Goal: Transaction & Acquisition: Purchase product/service

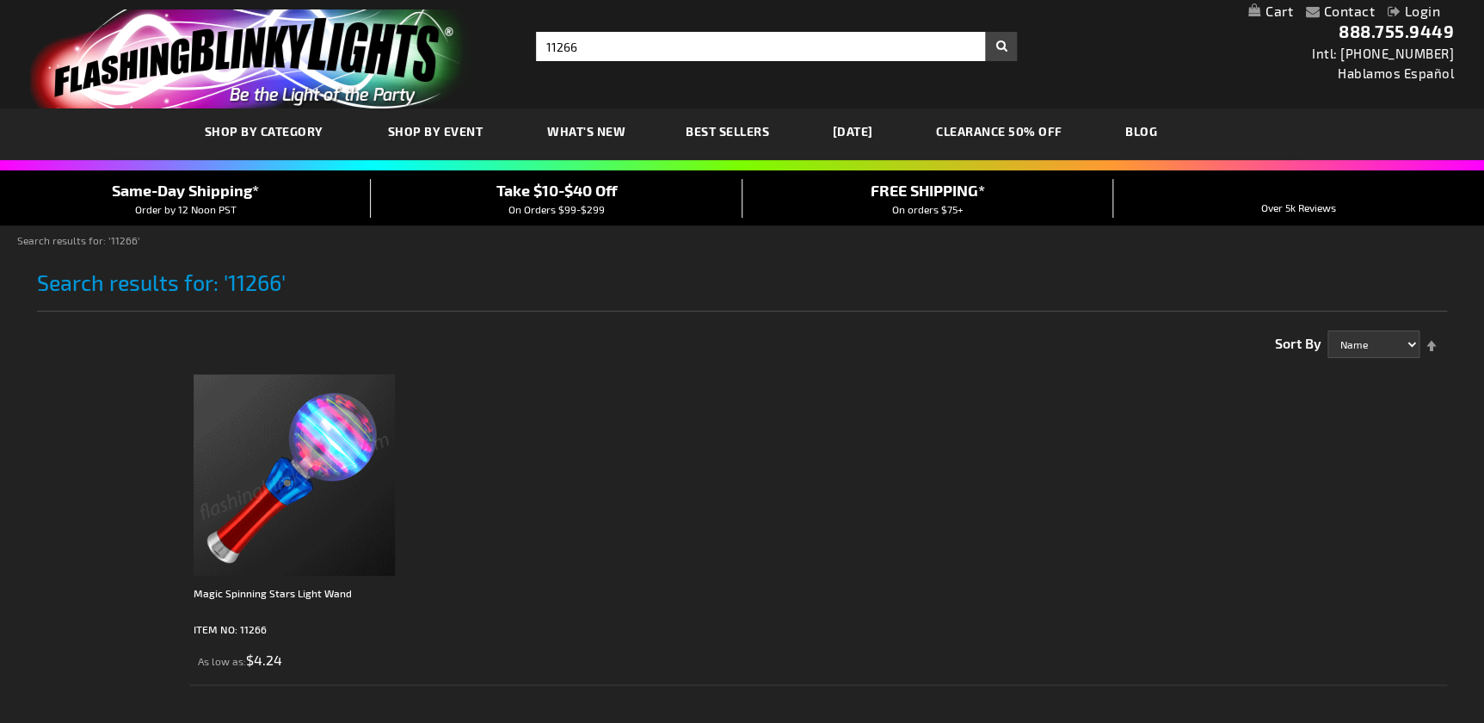
click at [304, 514] on img at bounding box center [294, 474] width 201 height 201
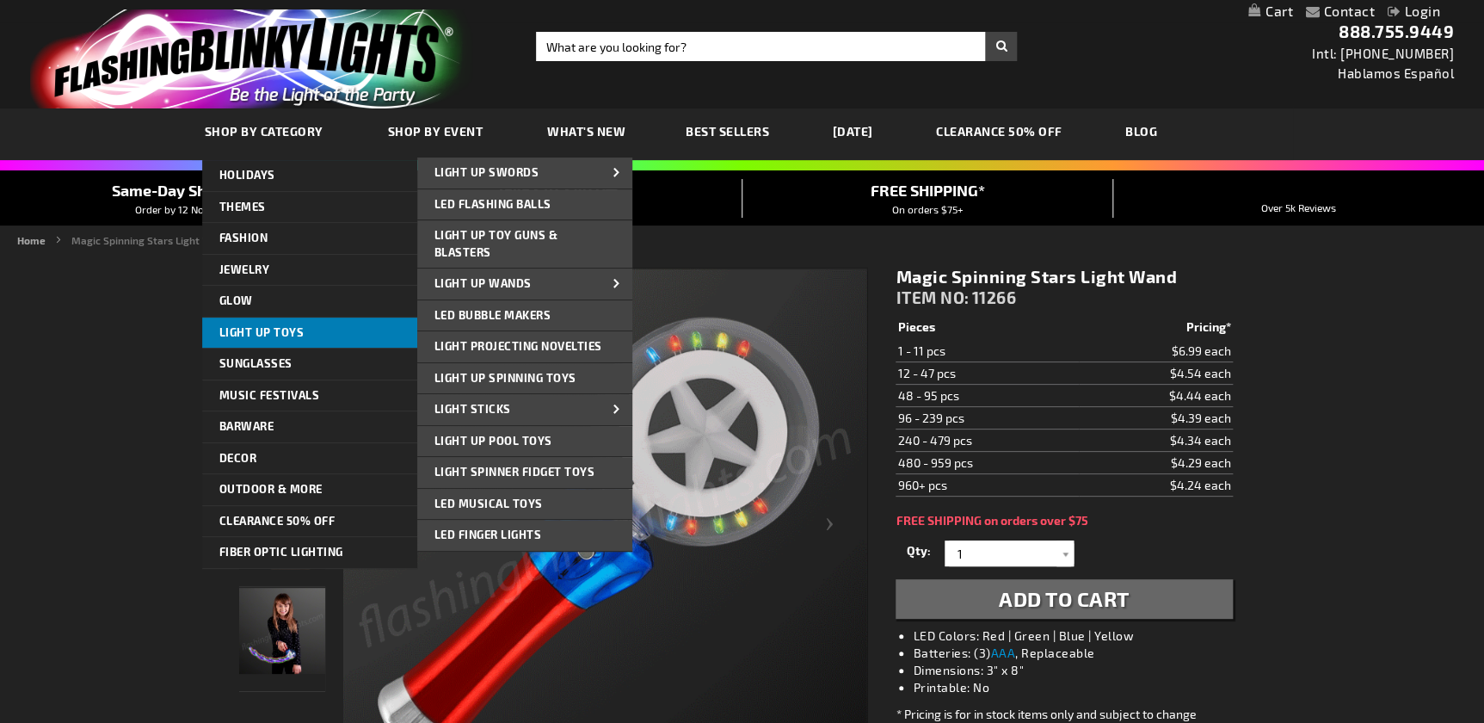
click at [291, 329] on span "Light Up Toys" at bounding box center [261, 332] width 85 height 14
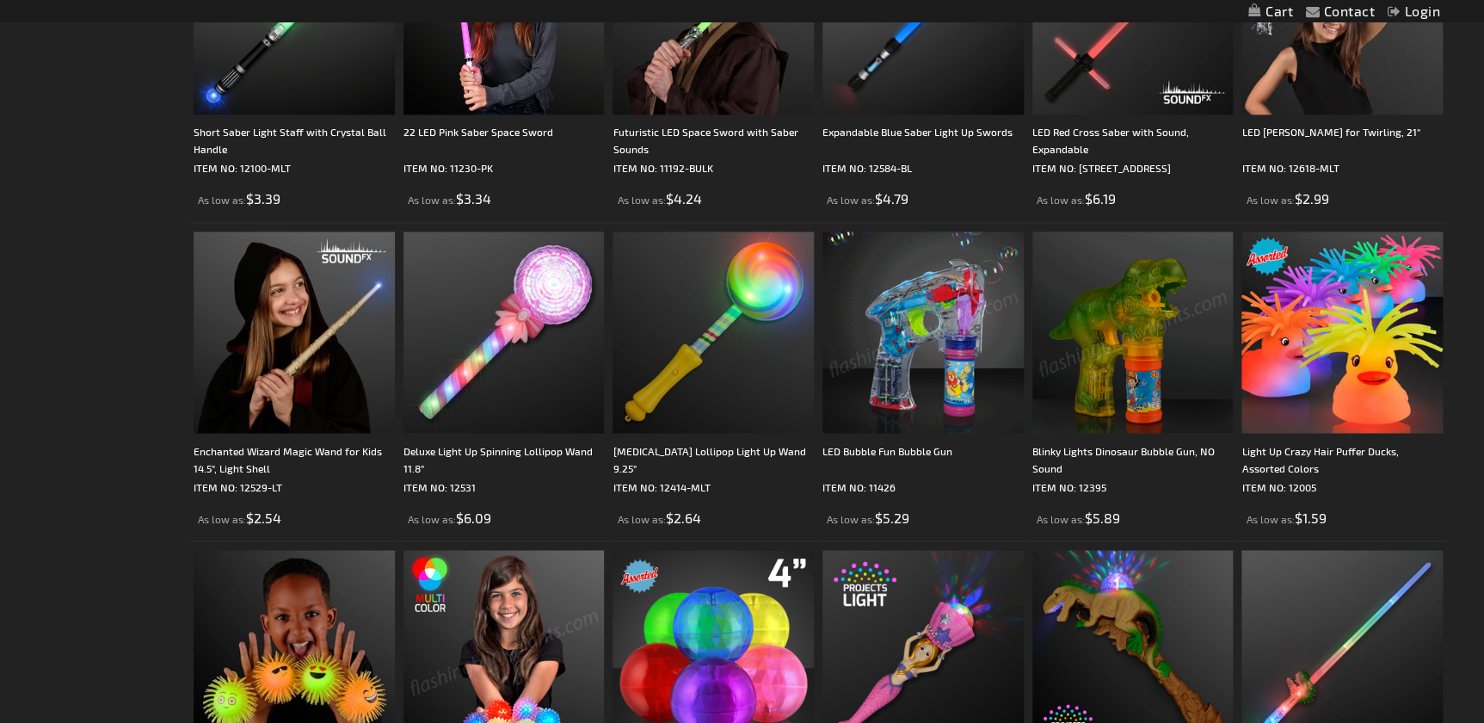
scroll to position [1253, 0]
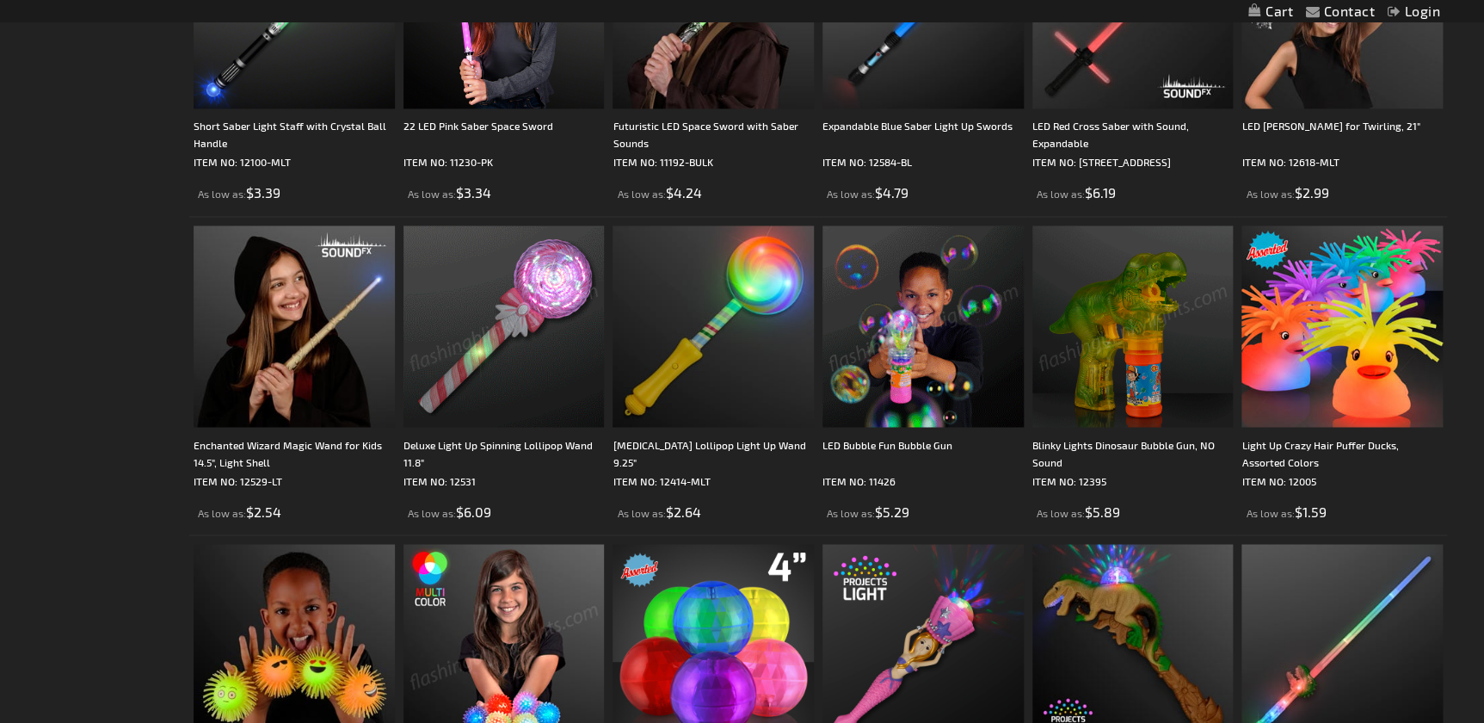
click at [499, 366] on img at bounding box center [503, 325] width 201 height 201
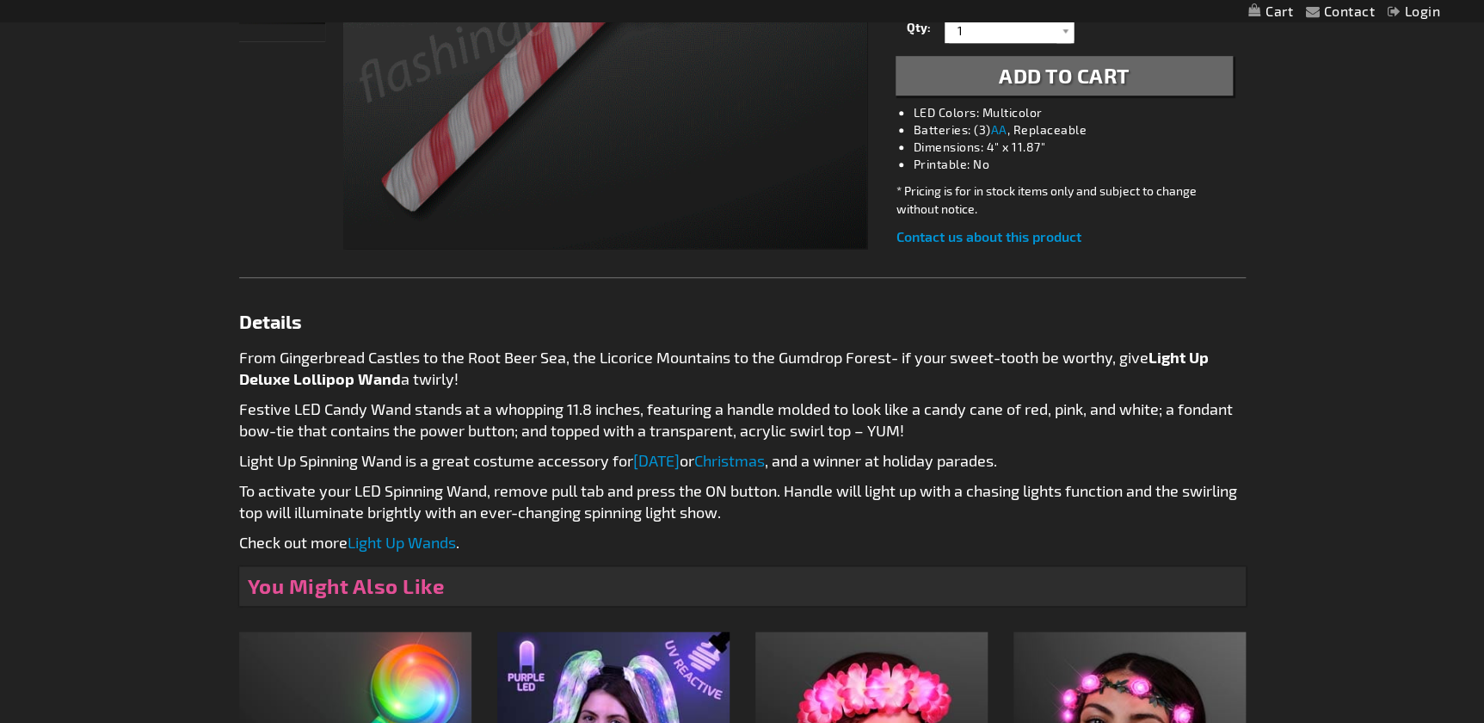
scroll to position [938, 0]
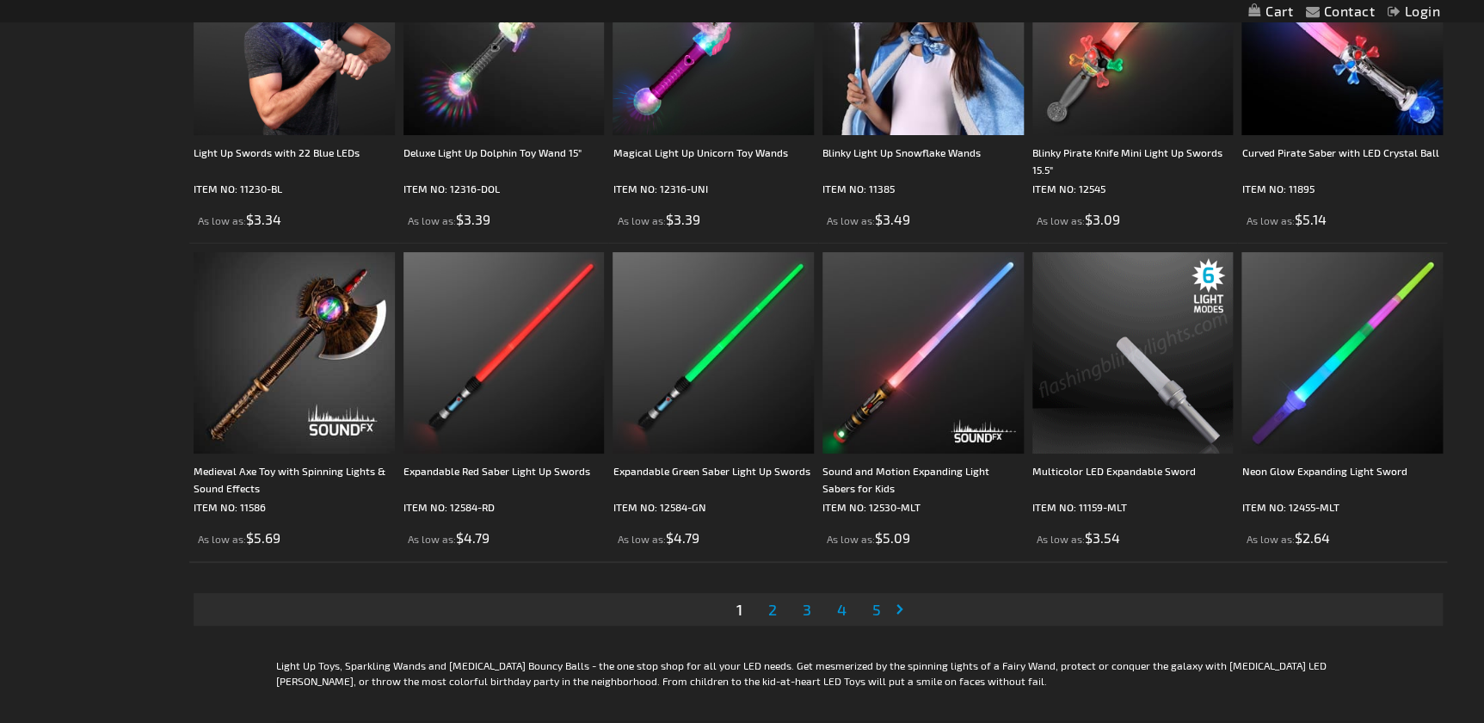
scroll to position [3208, 0]
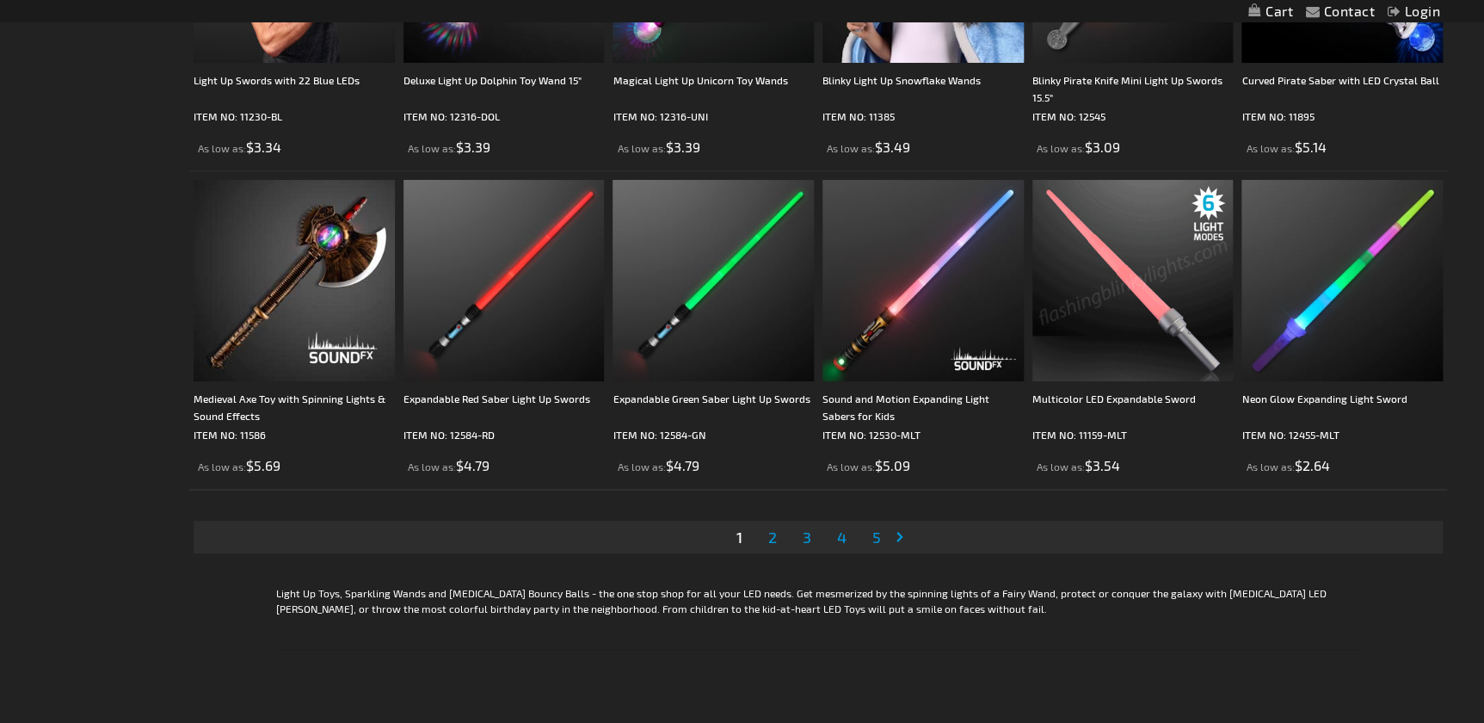
click at [772, 535] on span "2" at bounding box center [772, 536] width 9 height 19
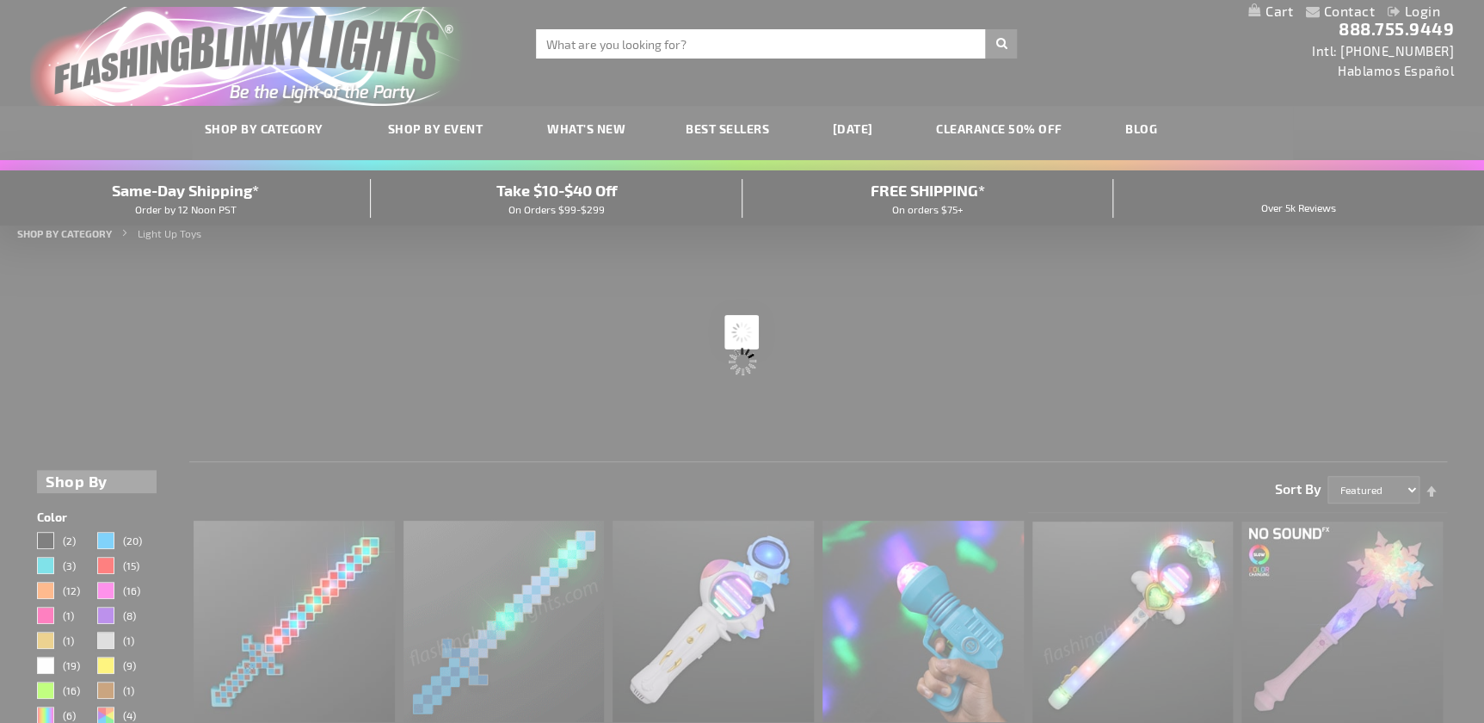
scroll to position [0, 0]
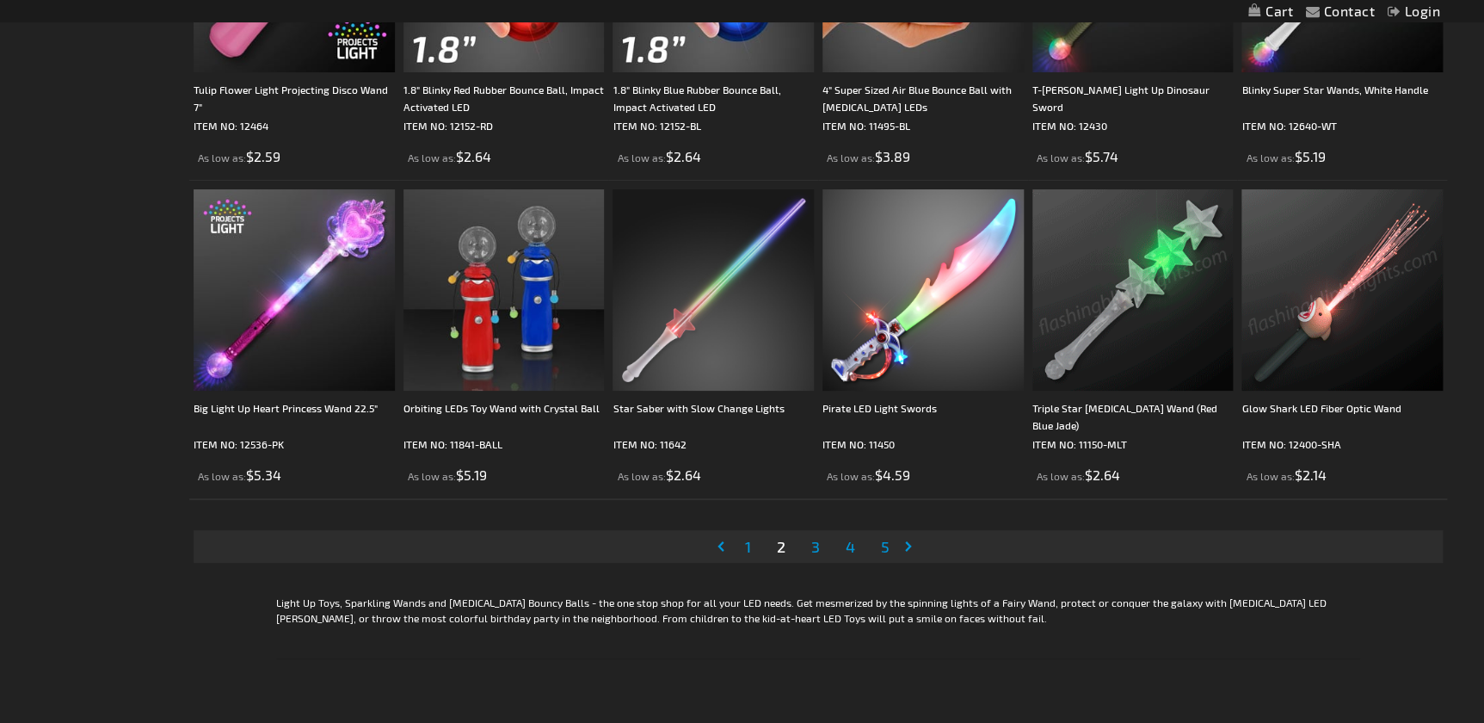
scroll to position [3362, 0]
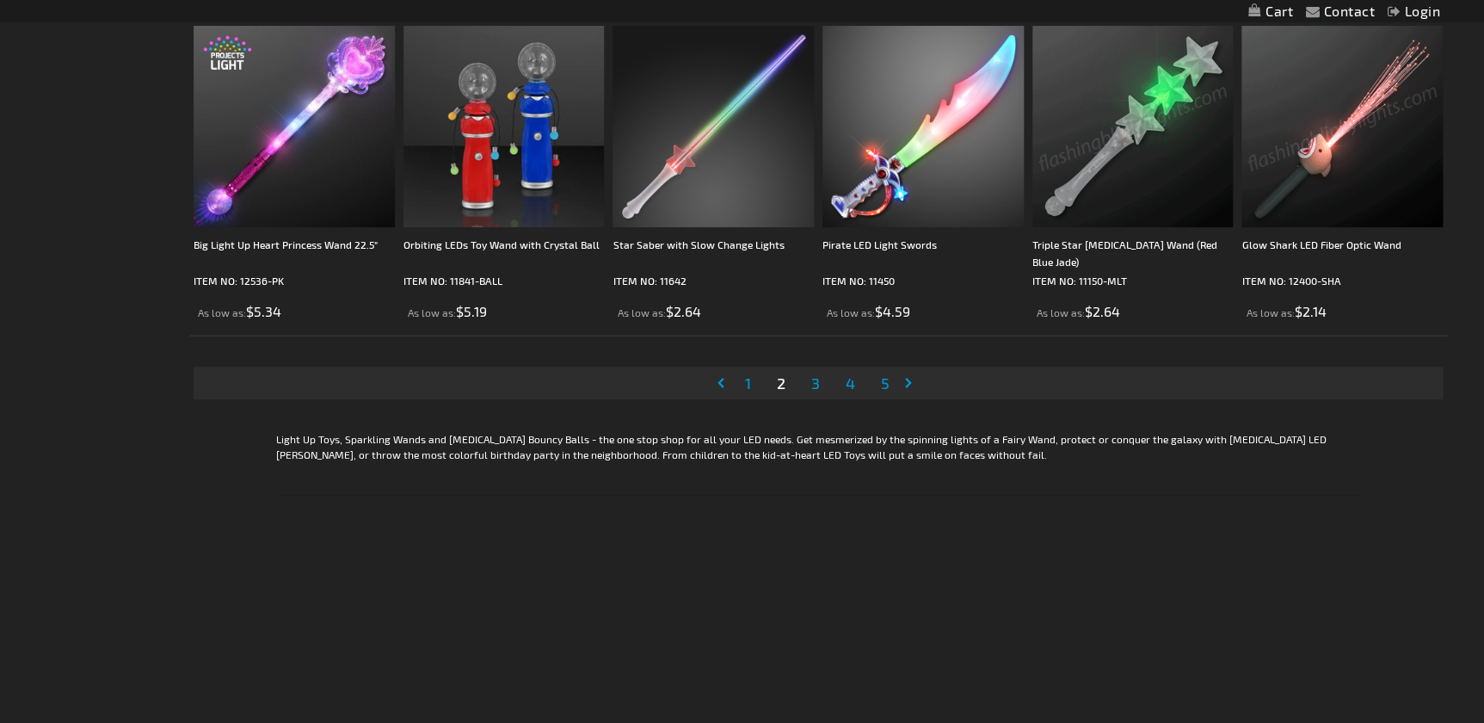
click at [821, 385] on link "Page 3" at bounding box center [815, 383] width 15 height 26
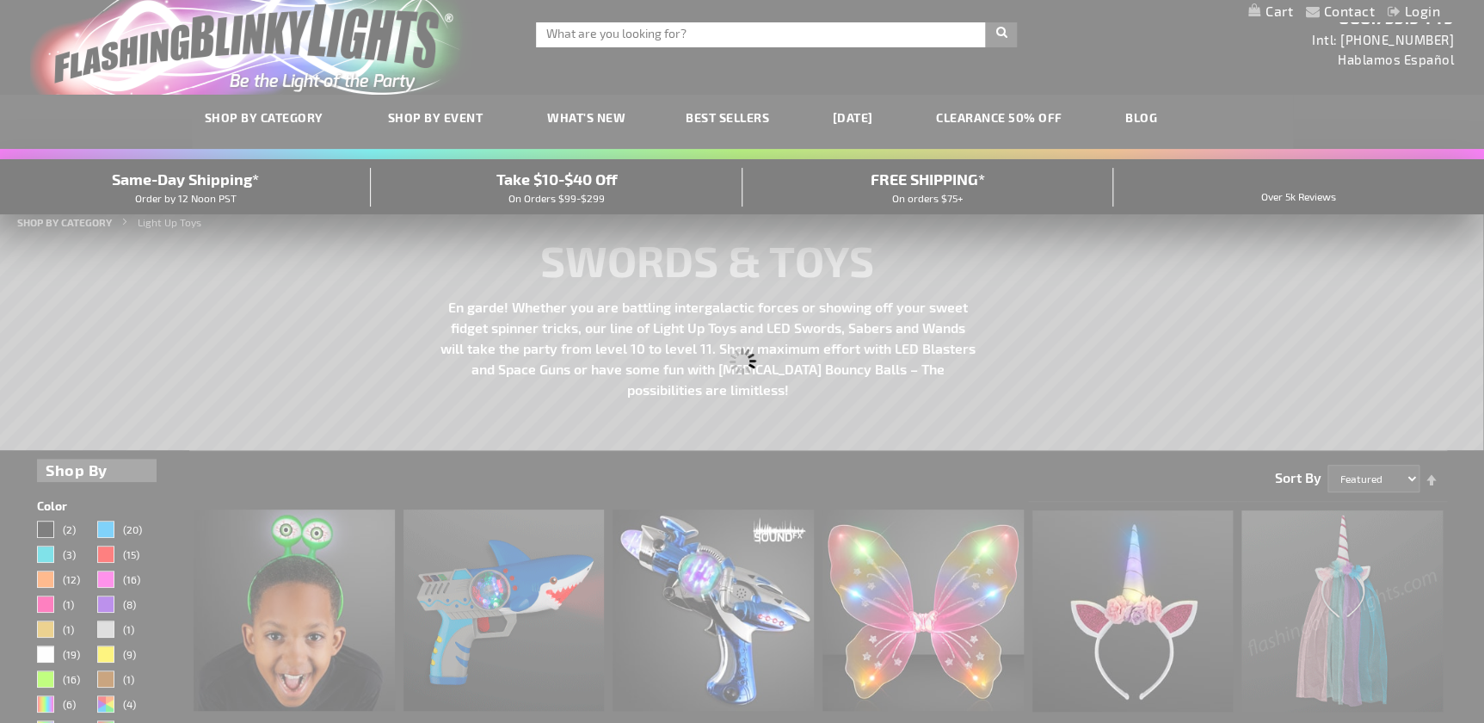
scroll to position [0, 0]
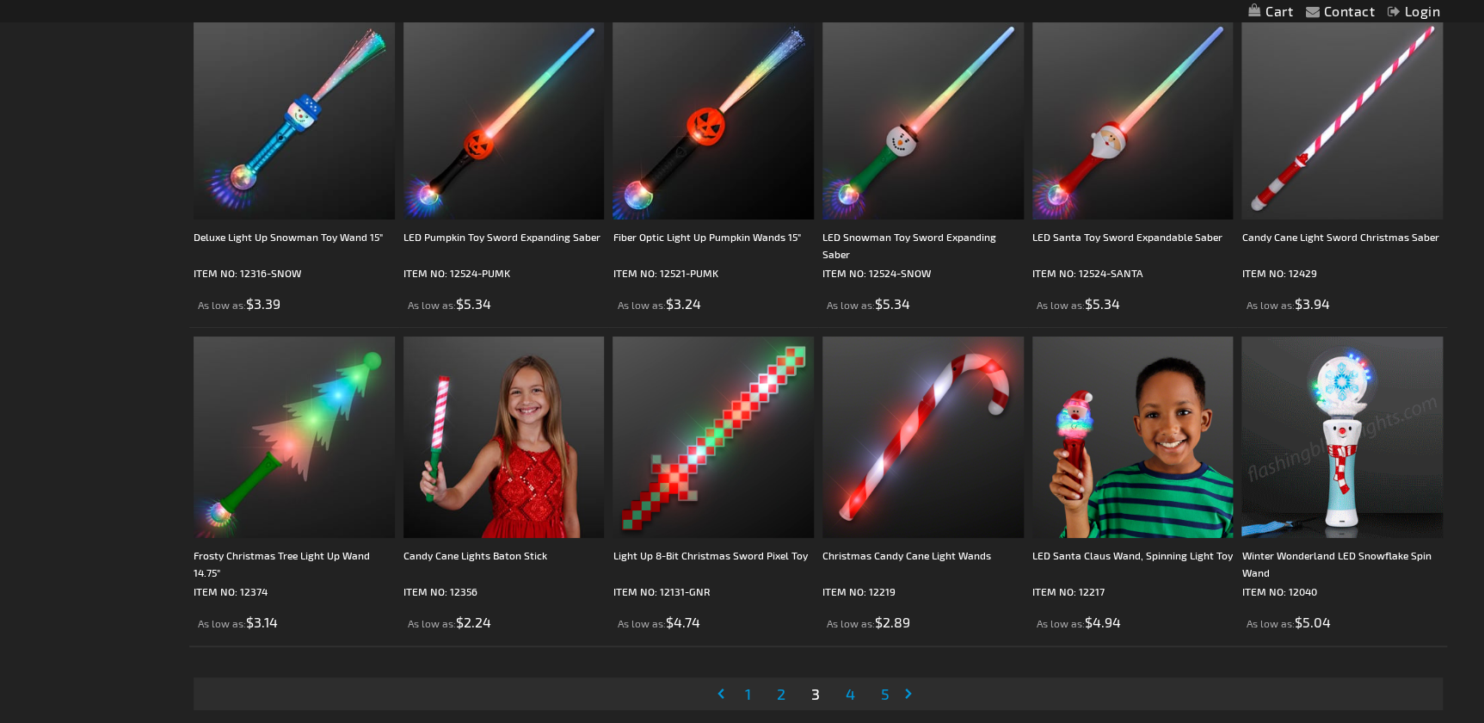
scroll to position [3284, 0]
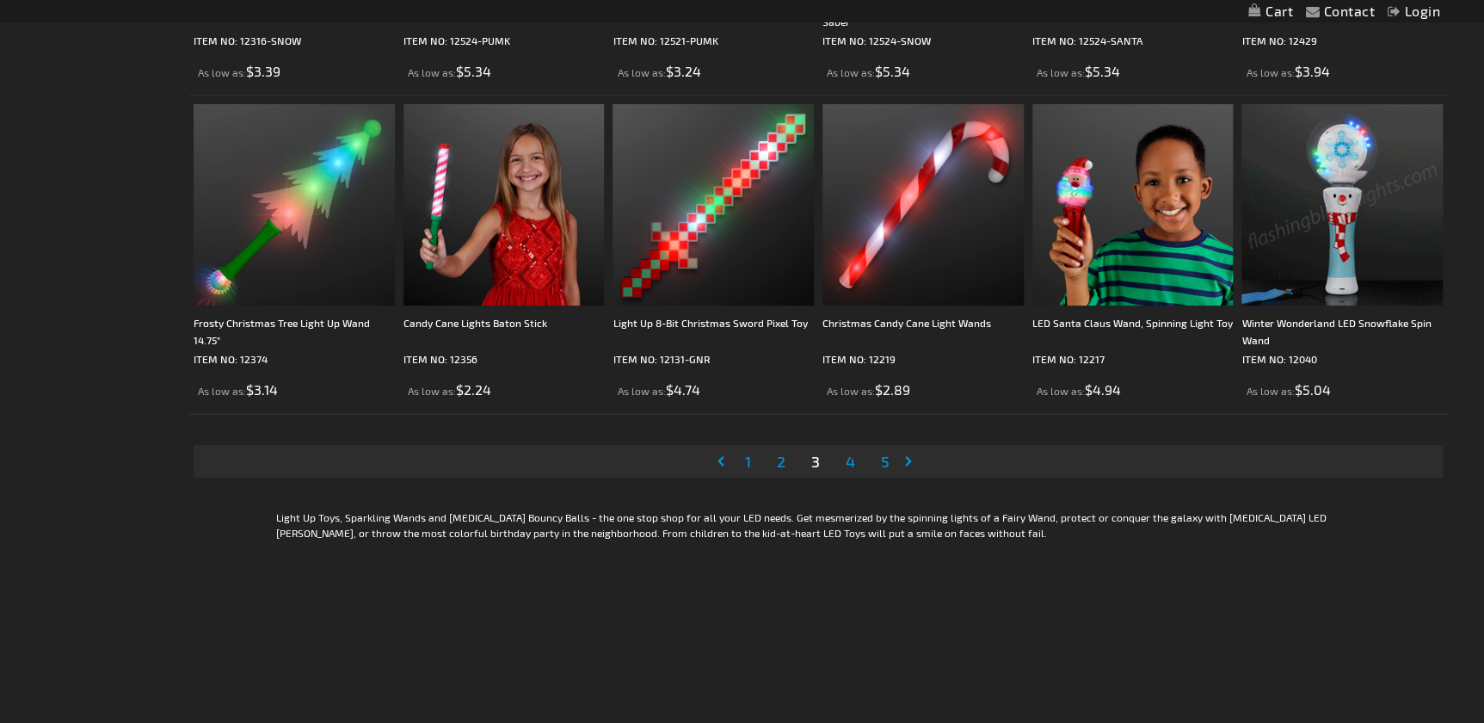
click at [852, 455] on span "4" at bounding box center [850, 461] width 9 height 19
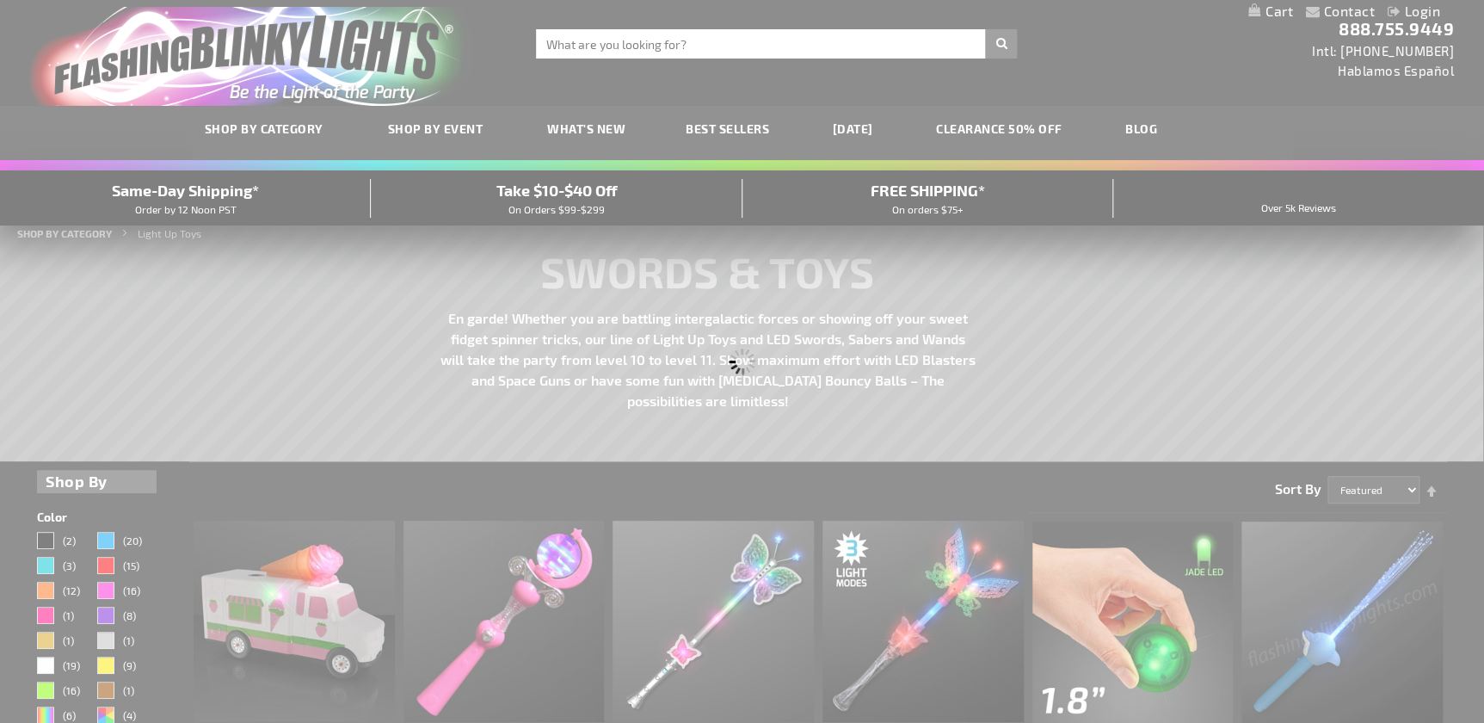
scroll to position [0, 0]
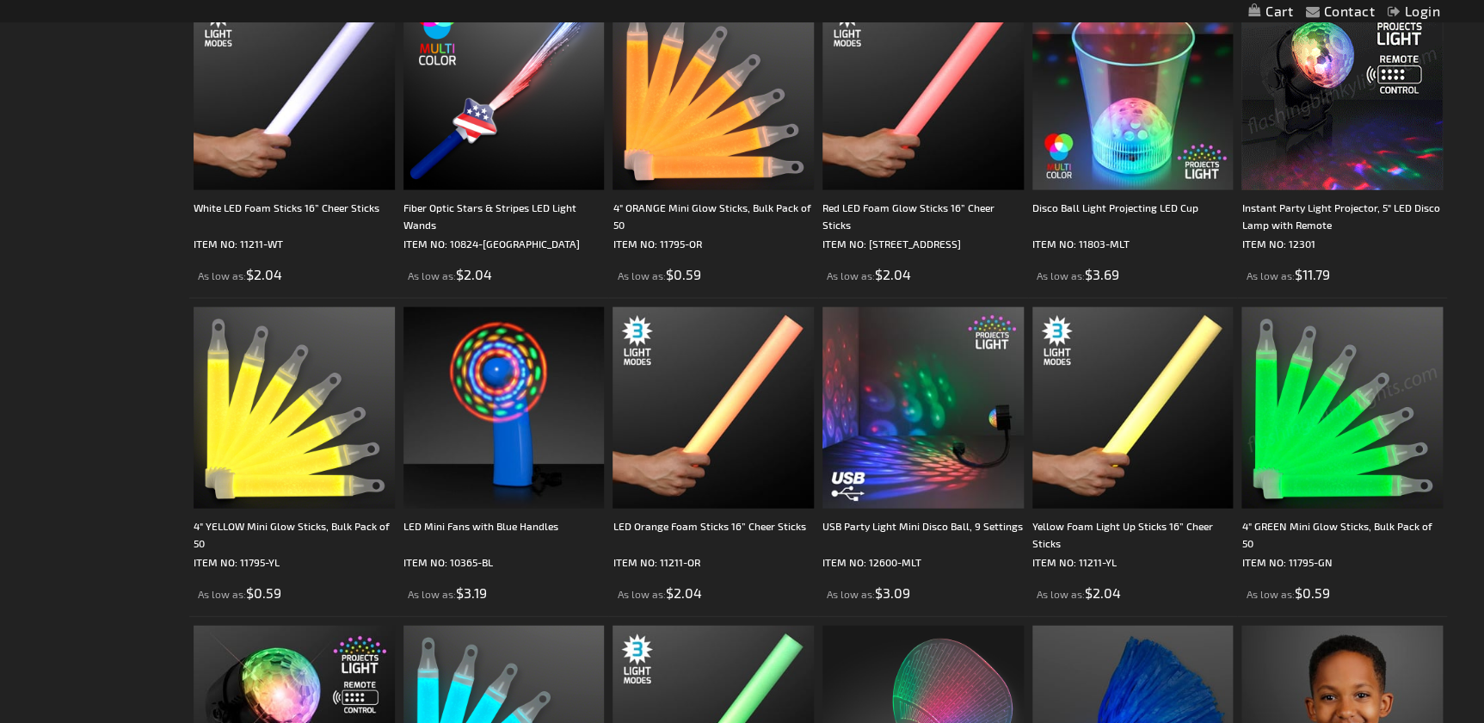
scroll to position [2111, 0]
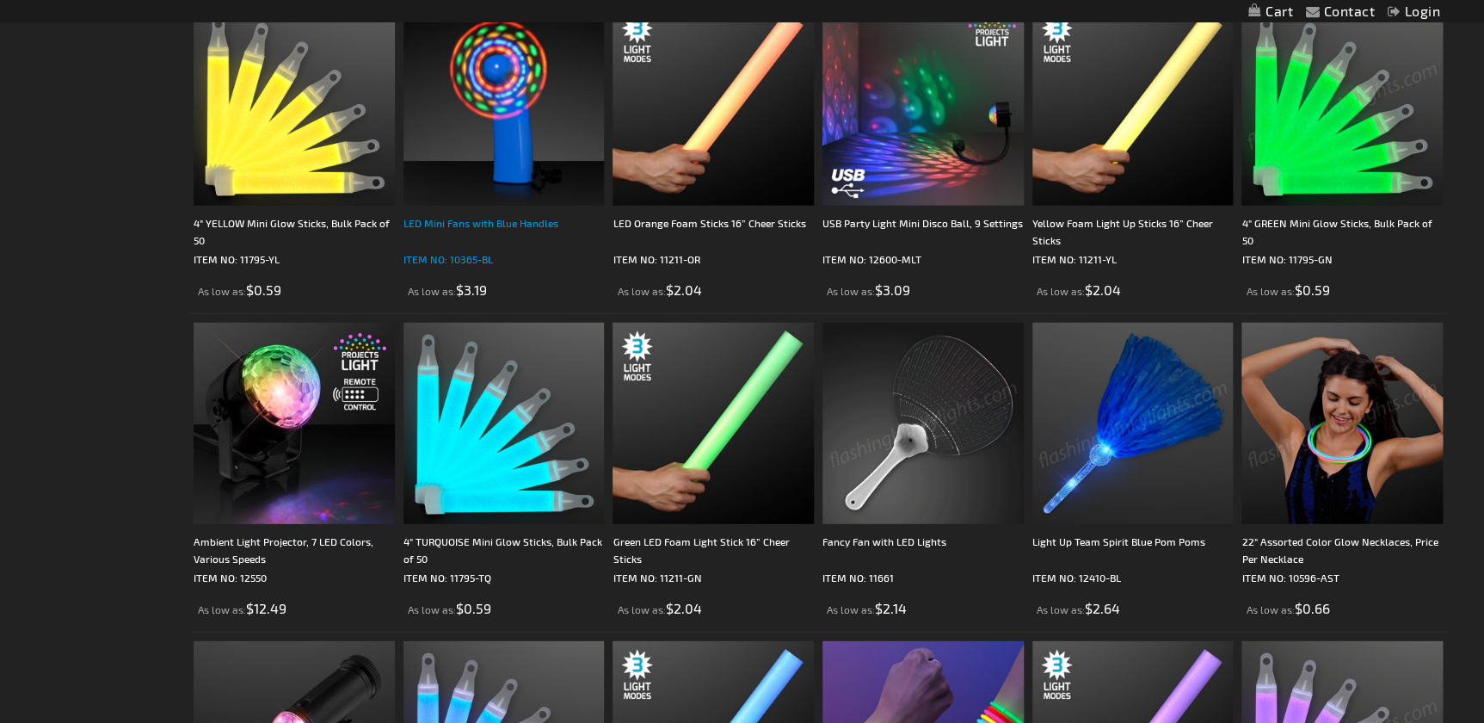
click at [510, 224] on div "LED Mini Fans with Blue Handles" at bounding box center [503, 231] width 201 height 34
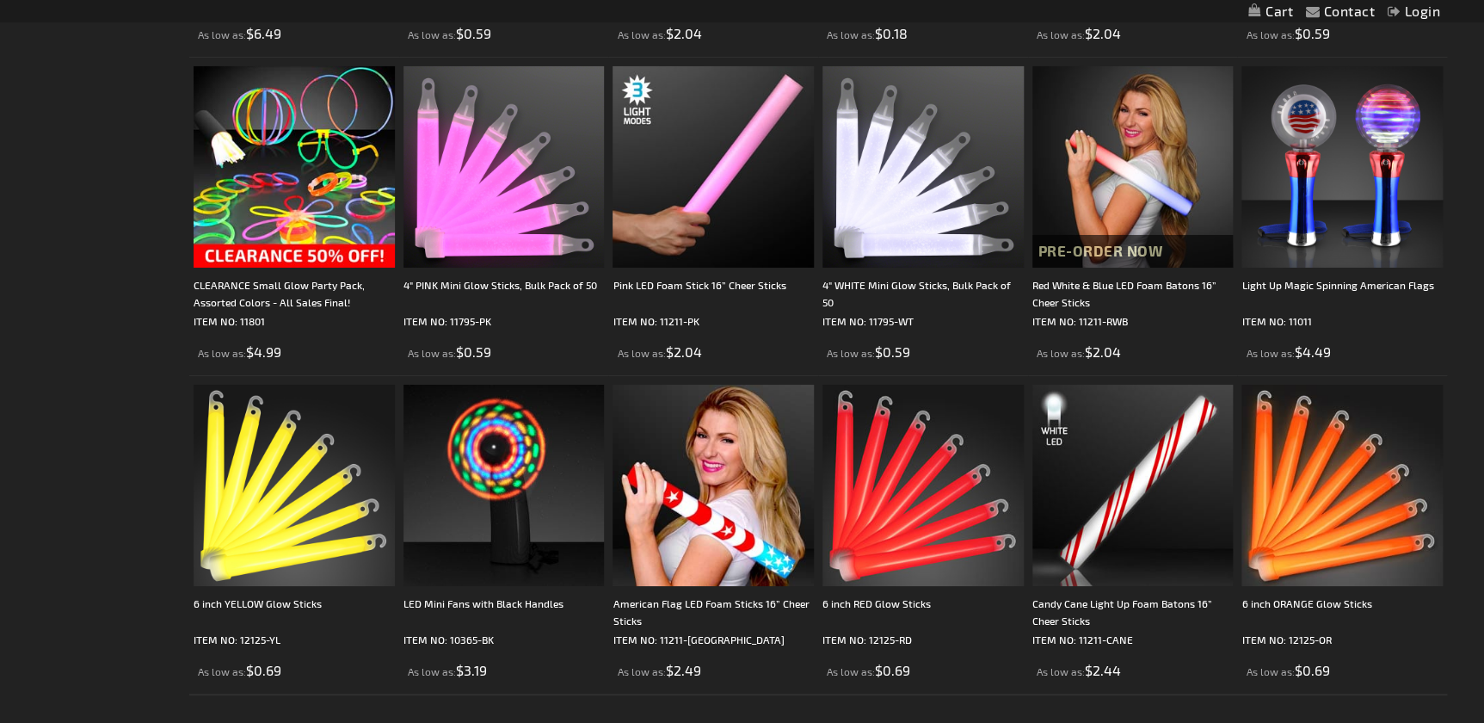
scroll to position [3285, 0]
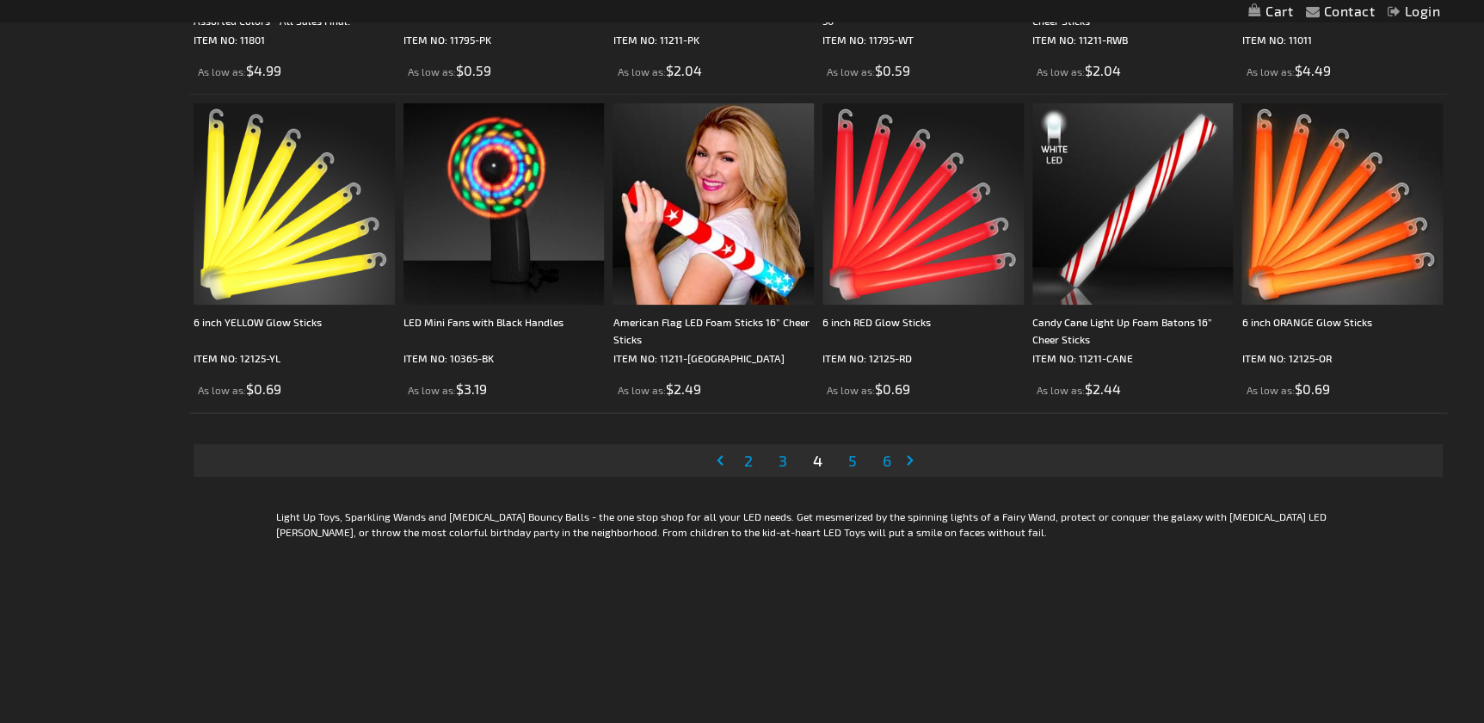
click at [856, 456] on link "Page 5" at bounding box center [852, 460] width 15 height 26
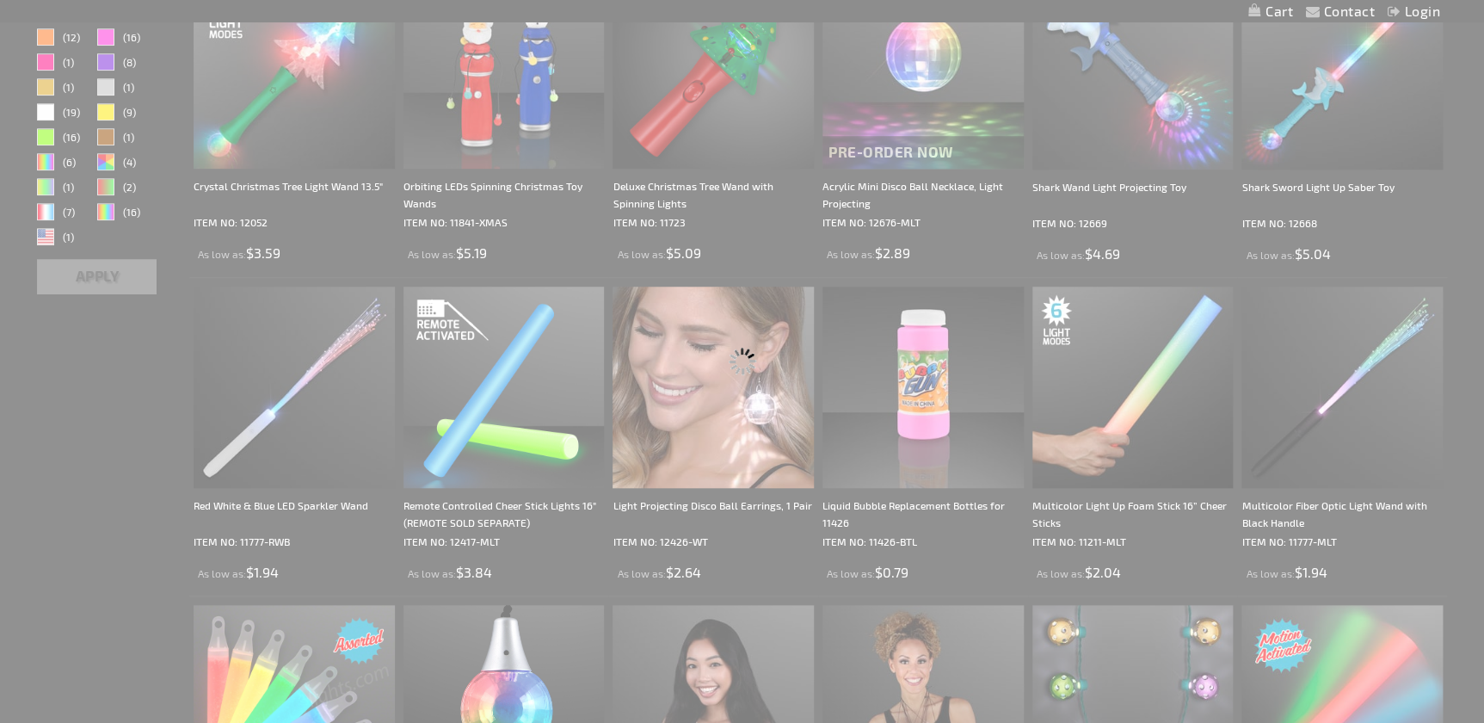
scroll to position [0, 0]
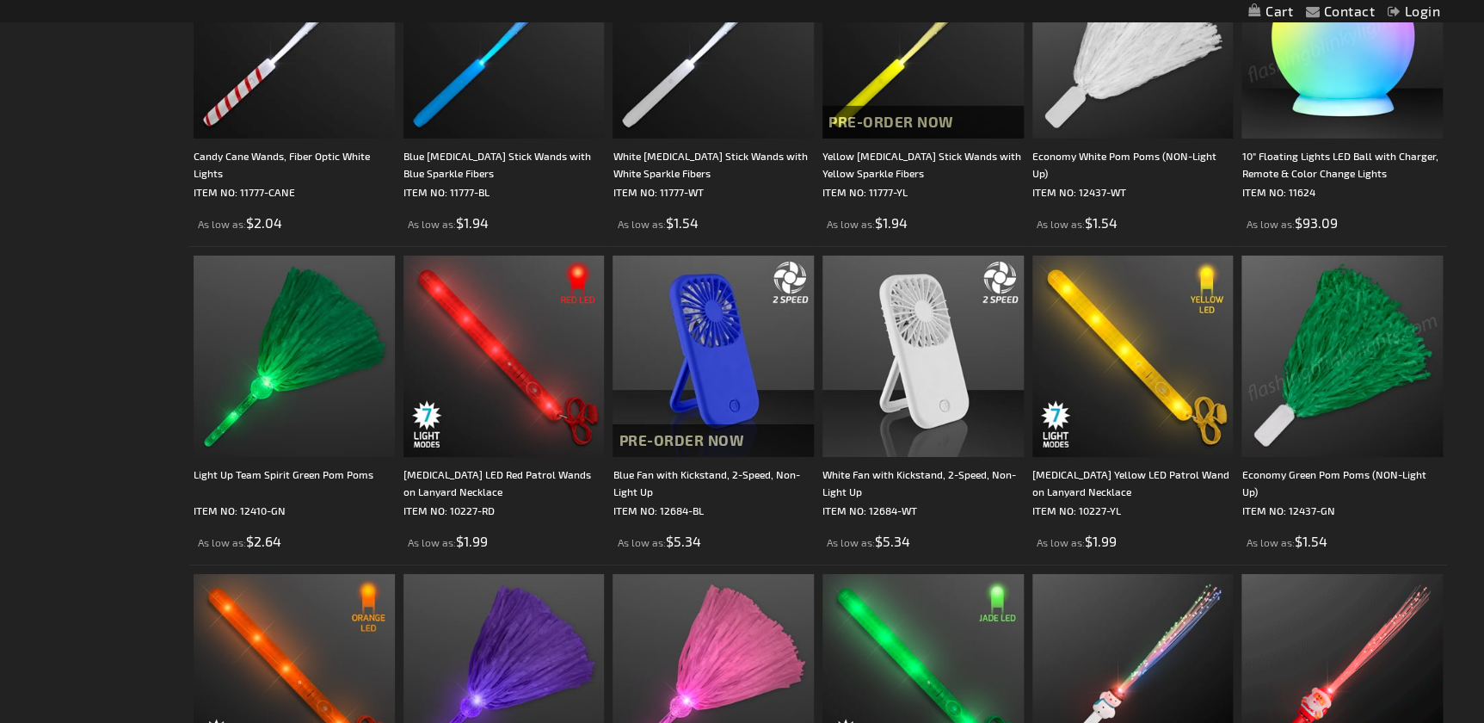
scroll to position [3284, 0]
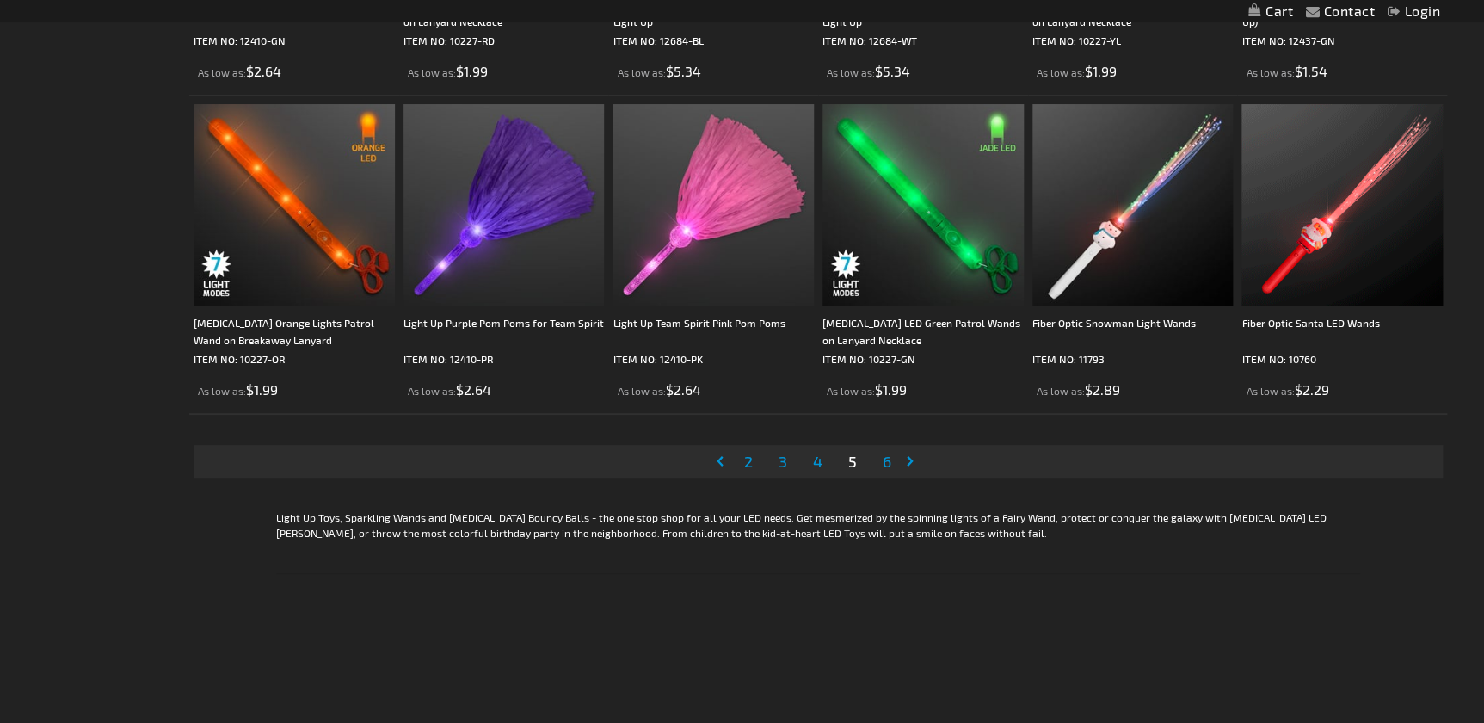
click at [889, 454] on span "6" at bounding box center [887, 461] width 9 height 19
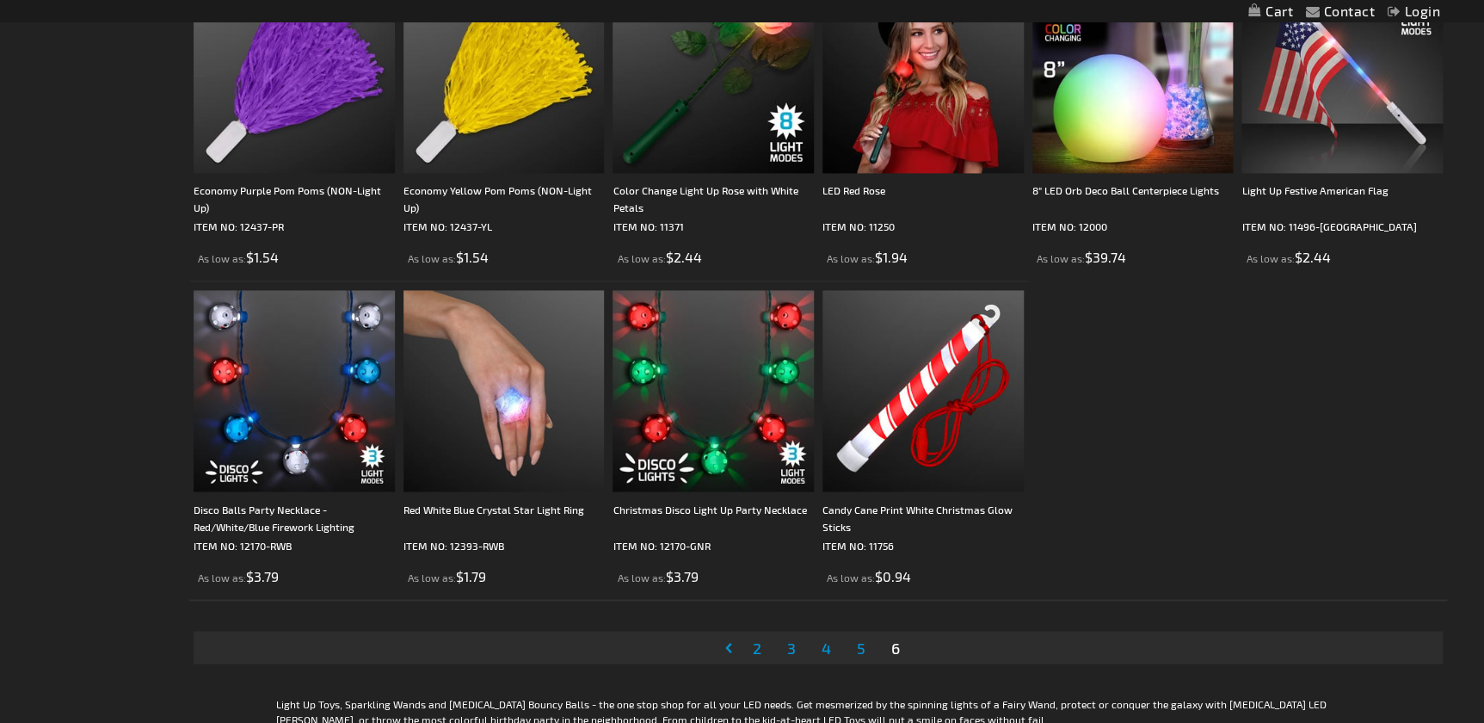
scroll to position [1329, 0]
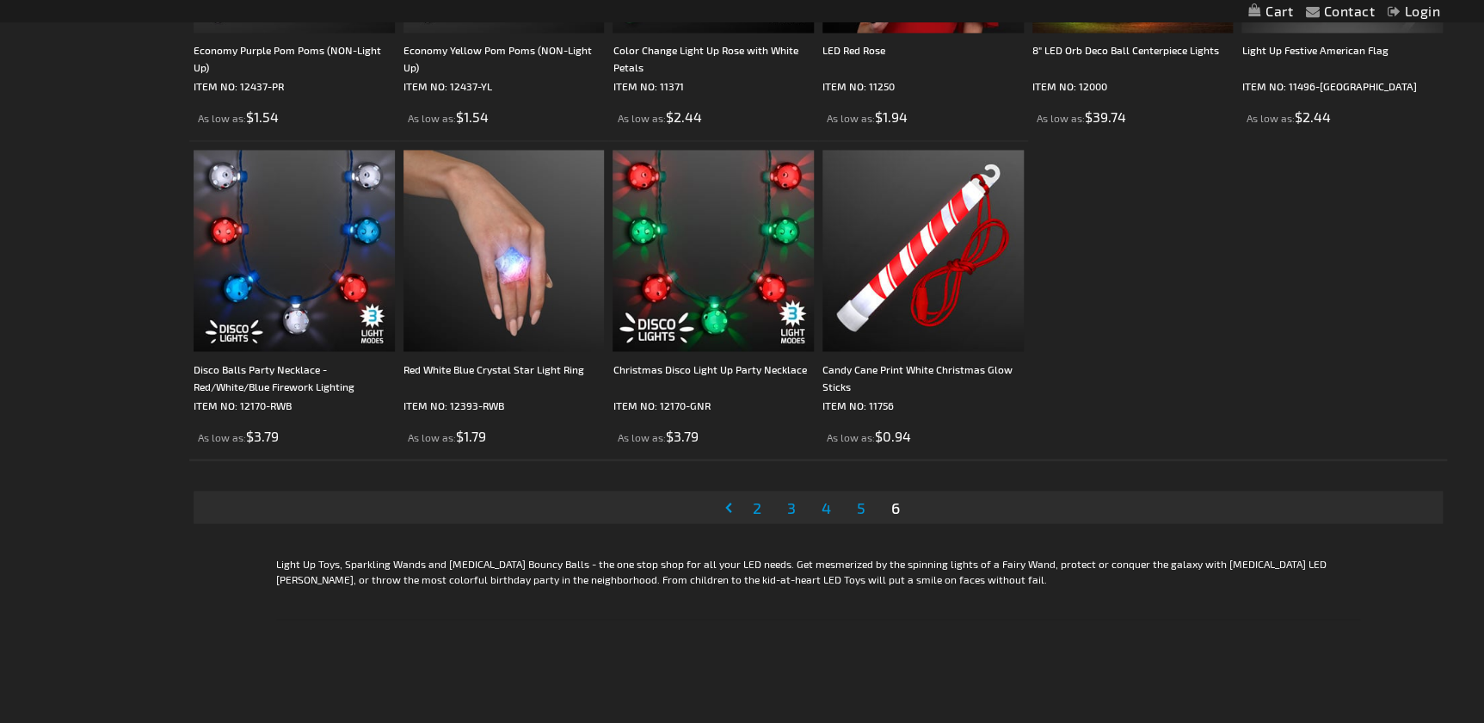
click at [730, 505] on link "Page Previous" at bounding box center [731, 507] width 17 height 26
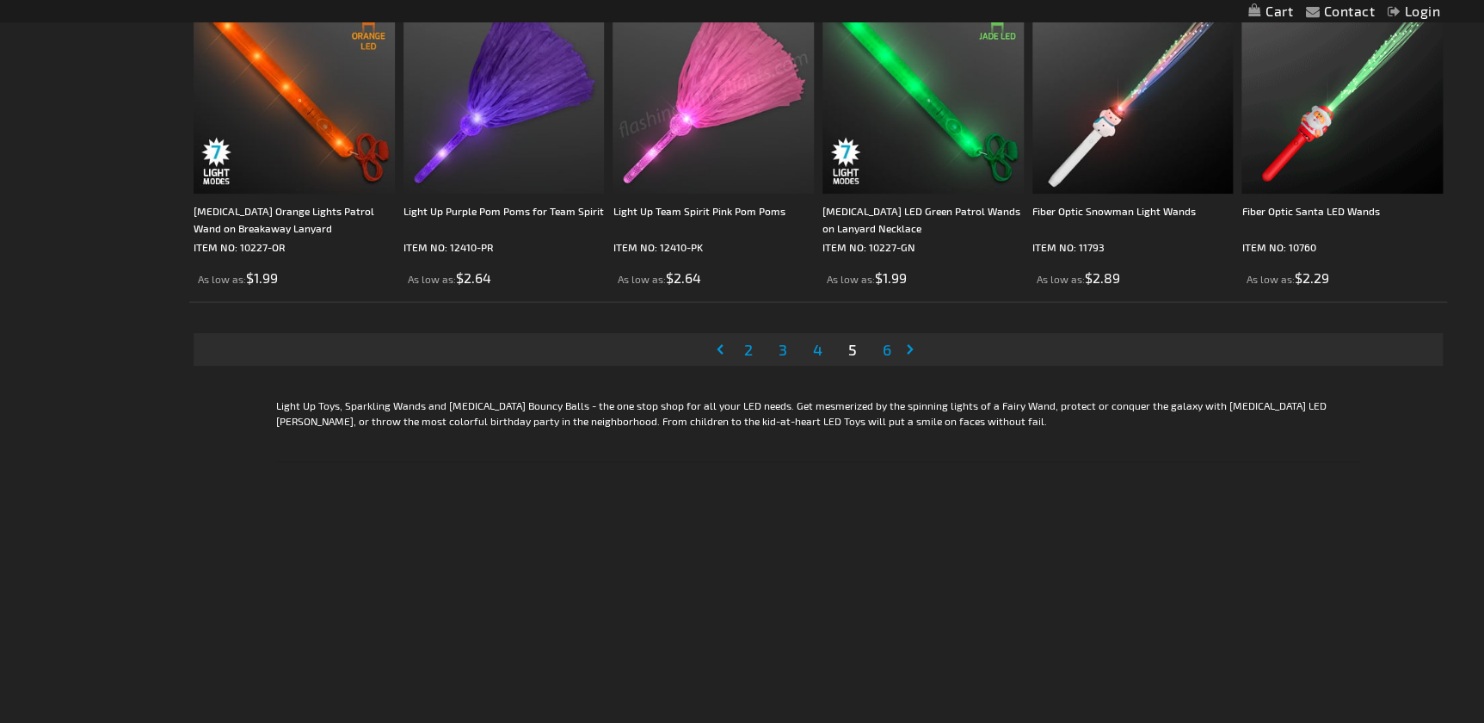
scroll to position [3251, 0]
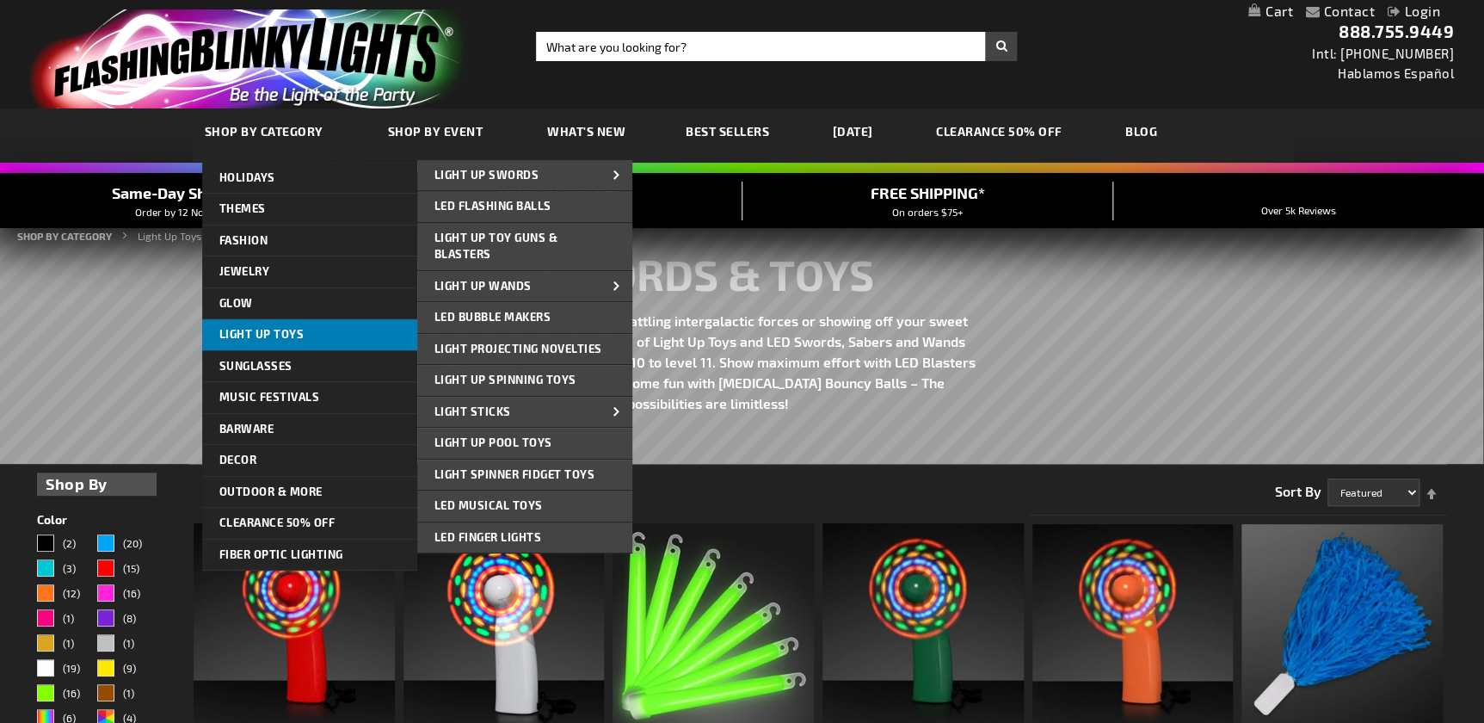
click at [284, 337] on span "Light Up Toys" at bounding box center [261, 334] width 85 height 14
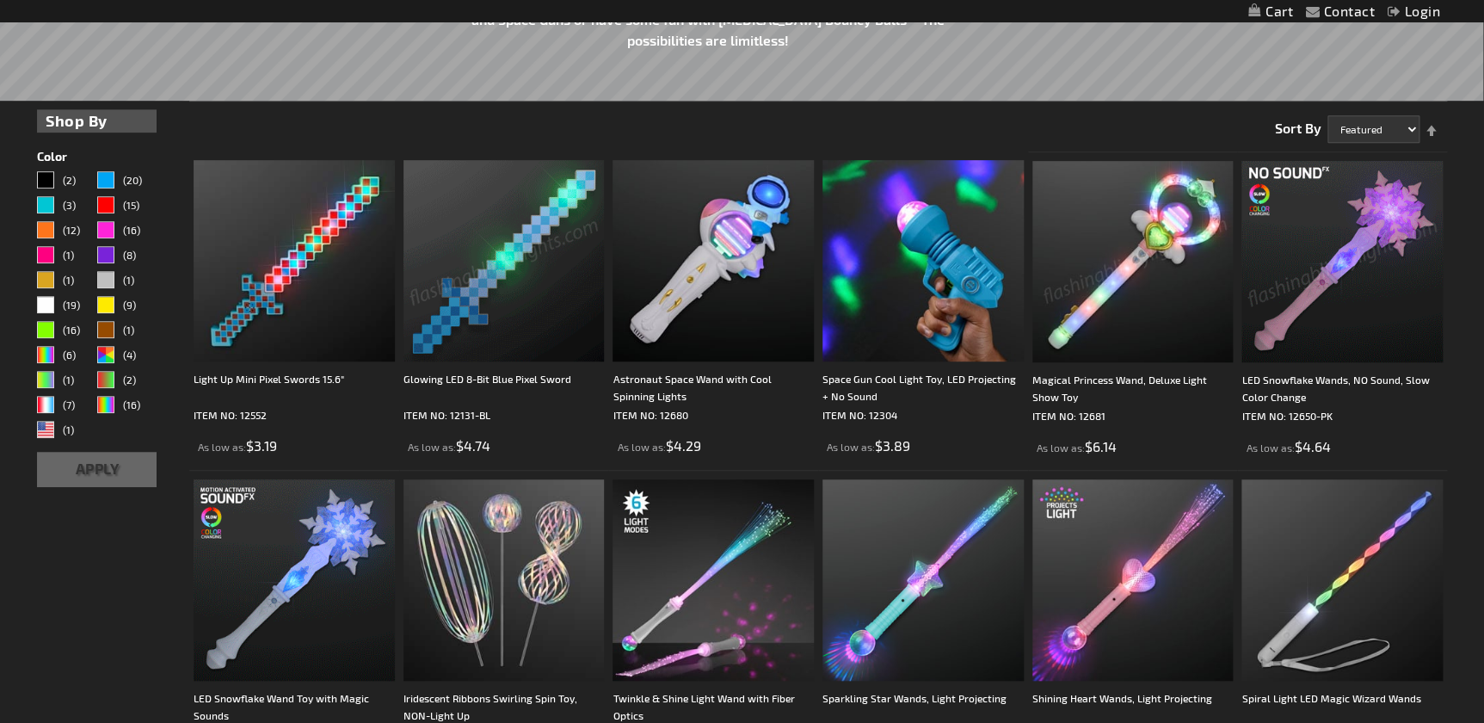
scroll to position [391, 0]
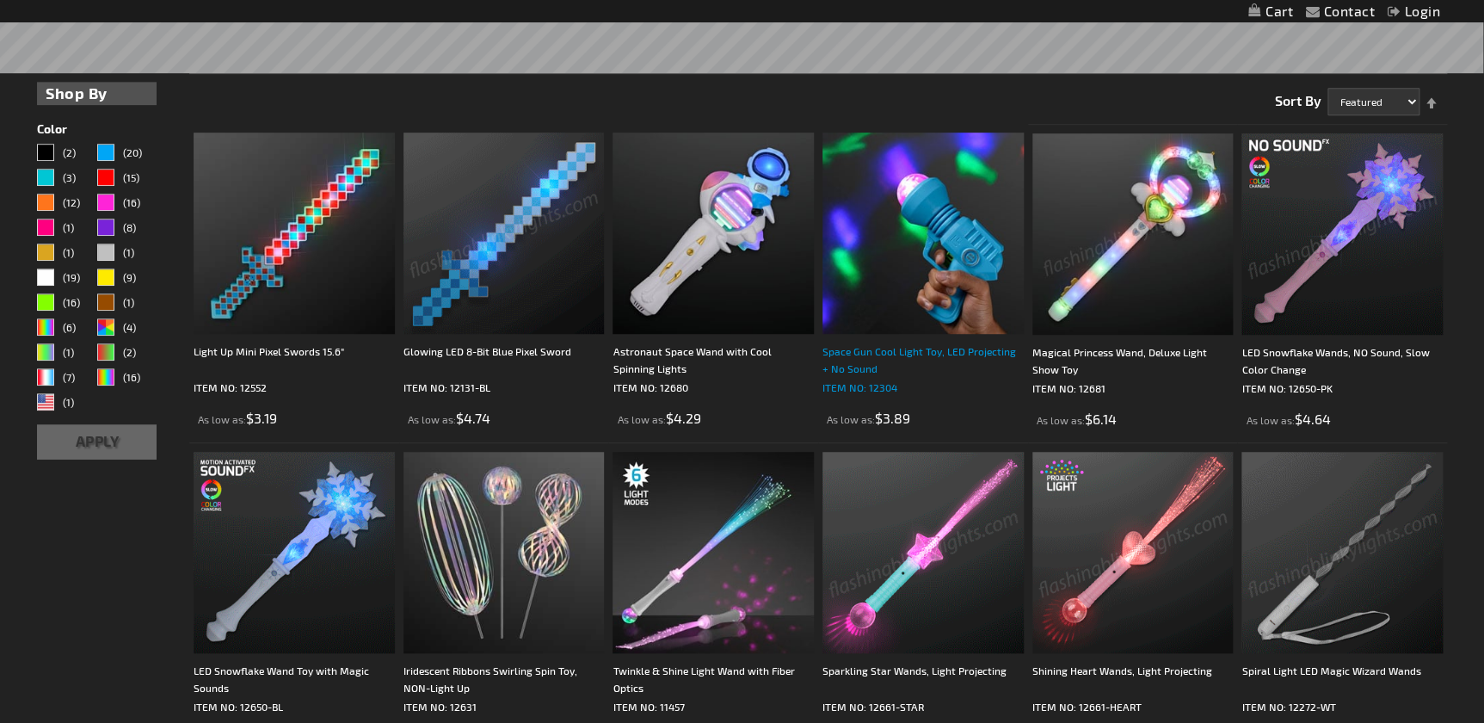
click at [845, 378] on p "ITEM NO: 12304" at bounding box center [922, 386] width 201 height 17
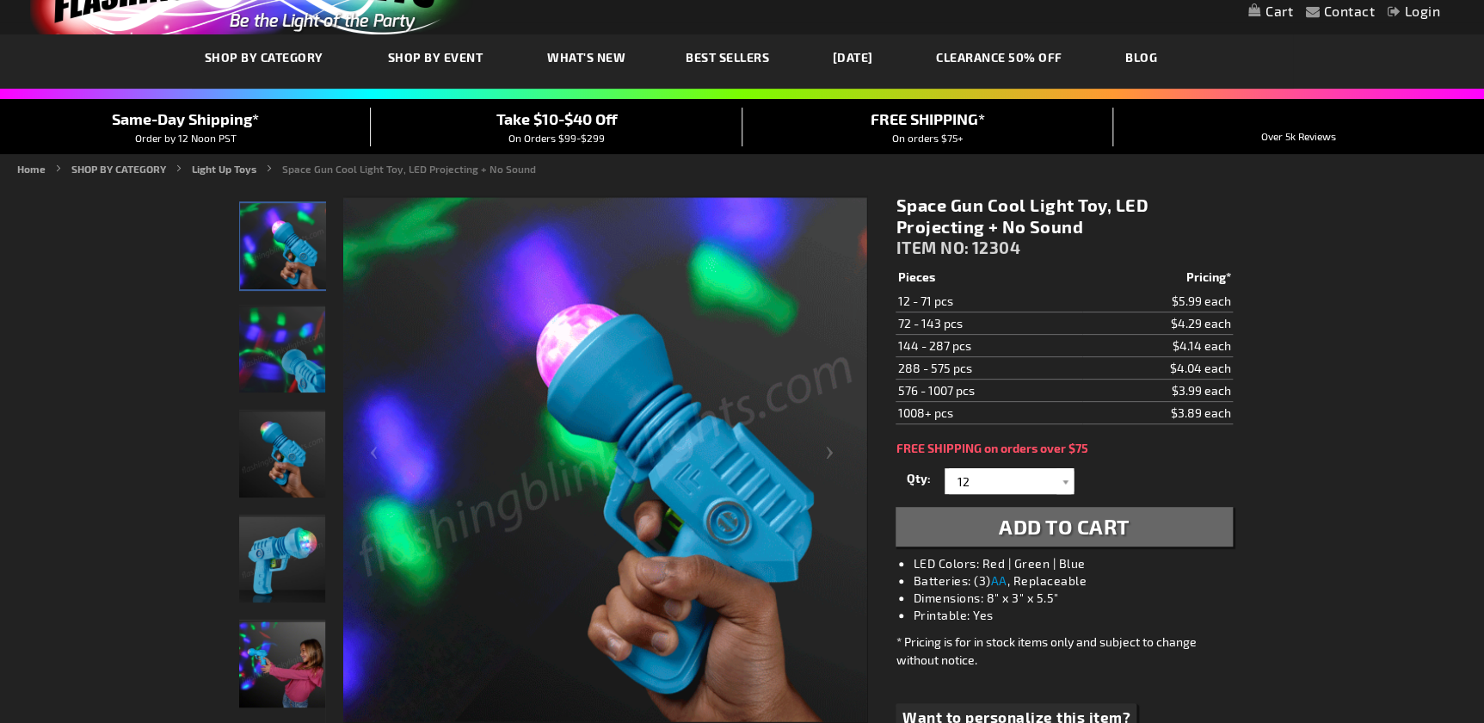
scroll to position [77, 0]
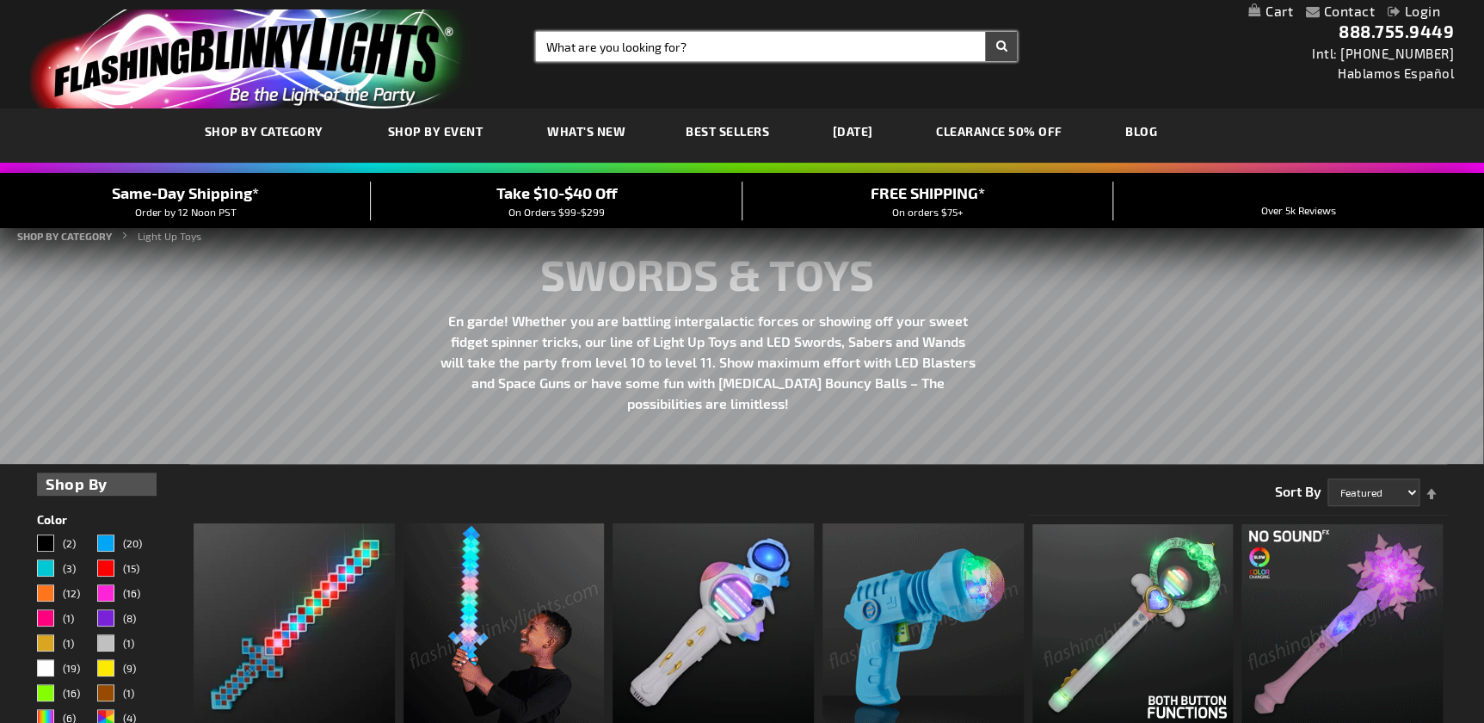
click at [747, 44] on input "Search" at bounding box center [777, 46] width 482 height 29
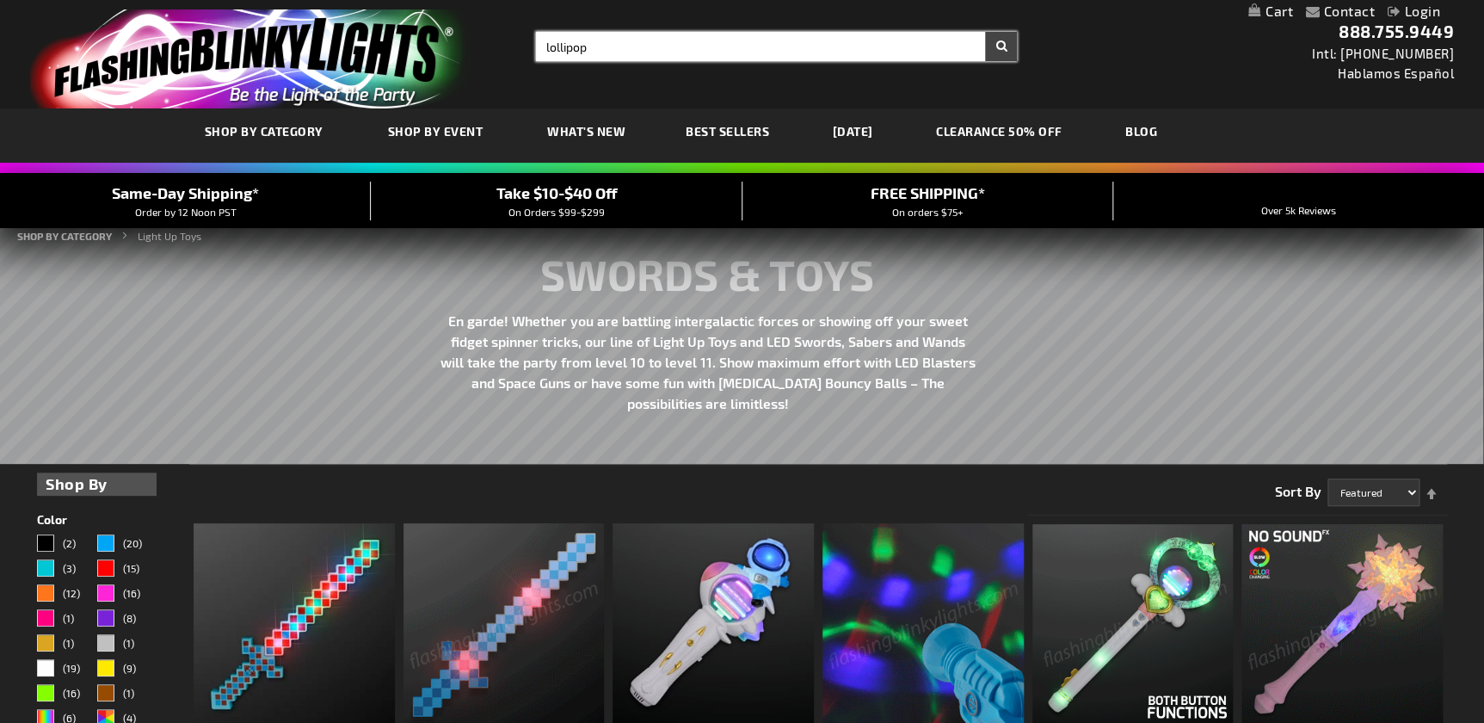
type input "lollipop"
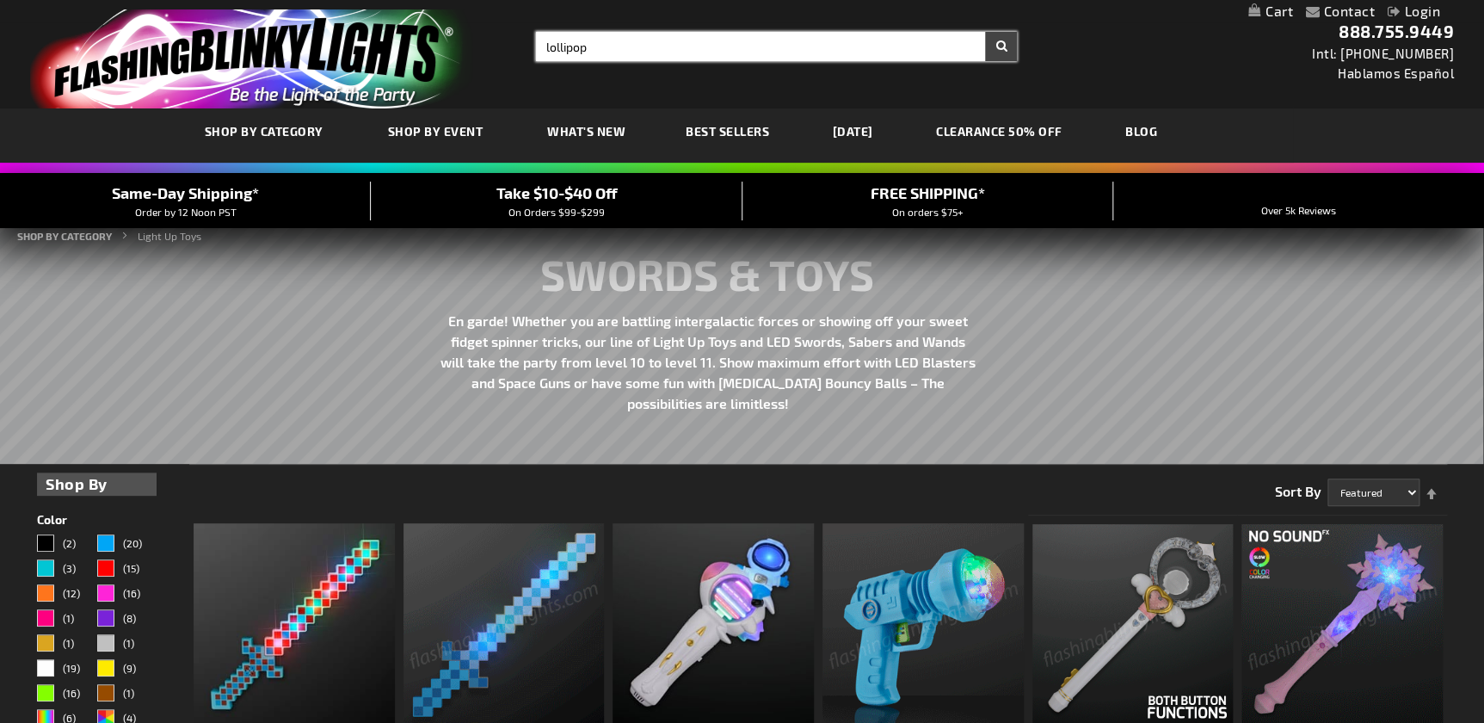
click at [985, 32] on button "Search" at bounding box center [1001, 46] width 32 height 29
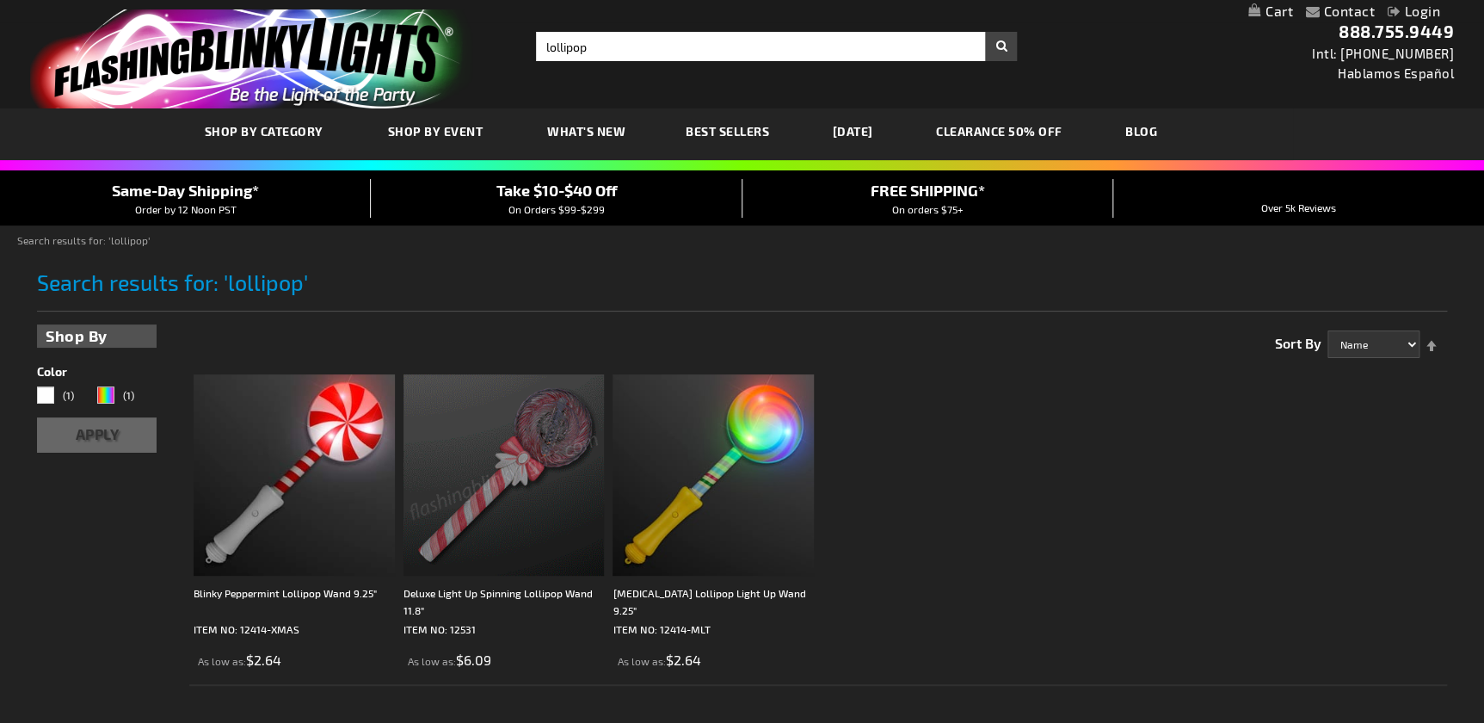
drag, startPoint x: 468, startPoint y: 448, endPoint x: 1455, endPoint y: 507, distance: 989.2
click at [469, 447] on img at bounding box center [503, 474] width 201 height 201
